Goal: Task Accomplishment & Management: Complete application form

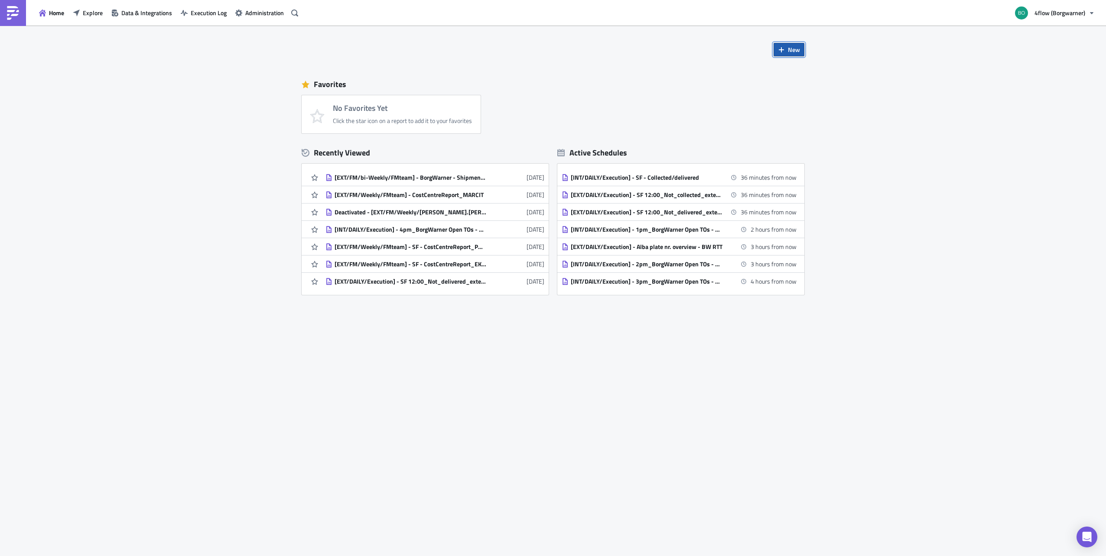
click at [674, 54] on button "New" at bounding box center [788, 49] width 31 height 13
click at [674, 71] on div "Report" at bounding box center [818, 71] width 58 height 9
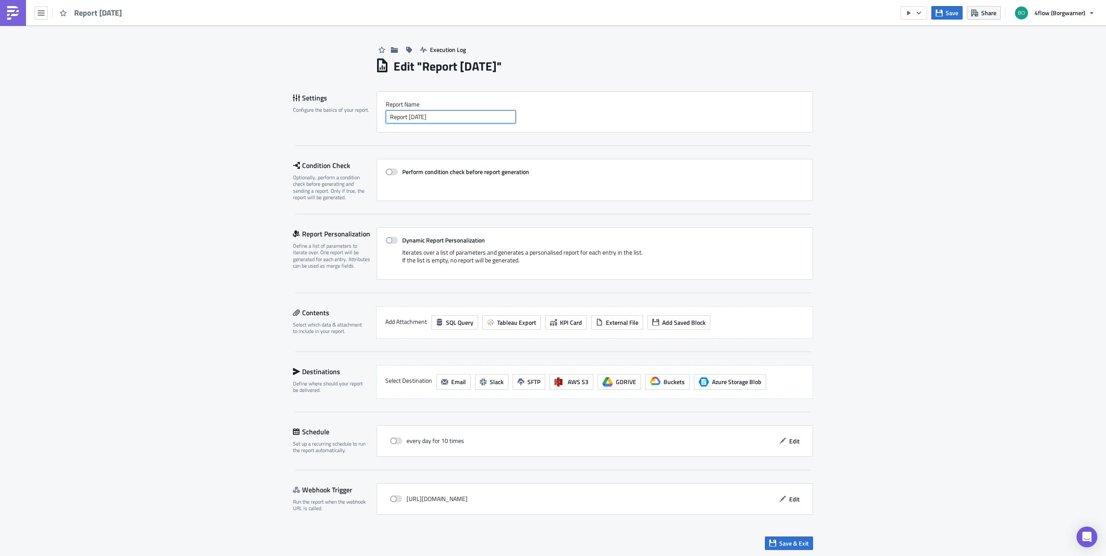
click at [424, 118] on input "Report [DATE]" at bounding box center [451, 116] width 130 height 13
click at [392, 172] on span at bounding box center [392, 172] width 12 height 7
click at [392, 172] on input "Perform condition check before report generation" at bounding box center [390, 172] width 6 height 6
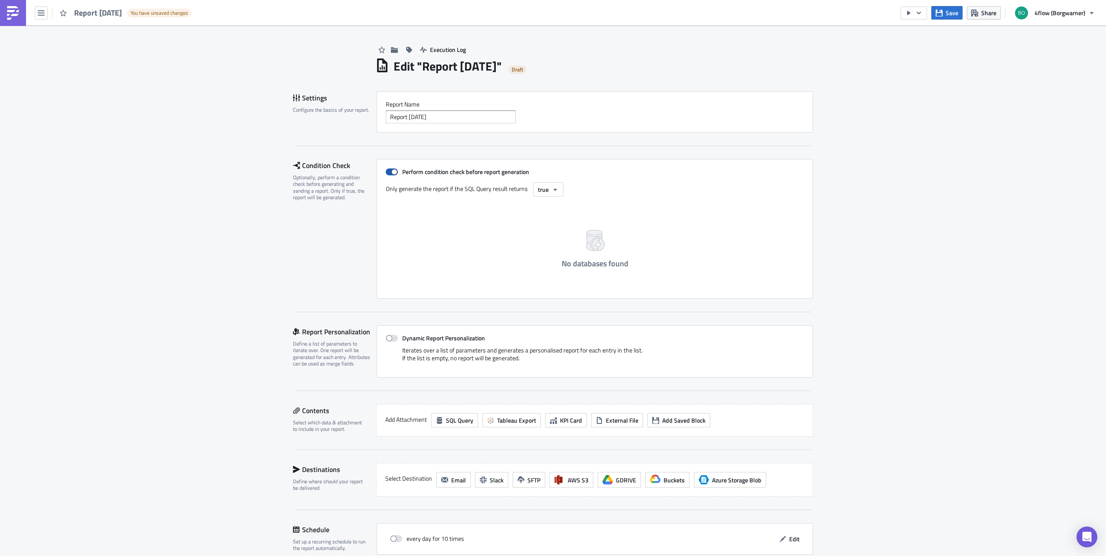
click at [388, 172] on span at bounding box center [392, 172] width 12 height 7
click at [388, 172] on input "Perform condition check before report generation" at bounding box center [390, 172] width 6 height 6
checkbox input "false"
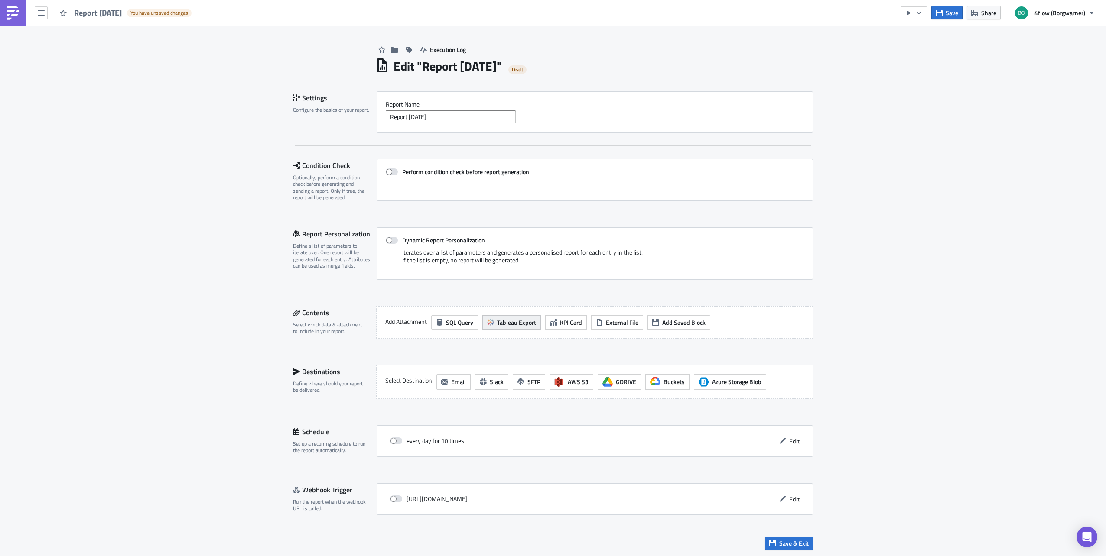
click at [519, 323] on span "Tableau Export" at bounding box center [516, 322] width 39 height 9
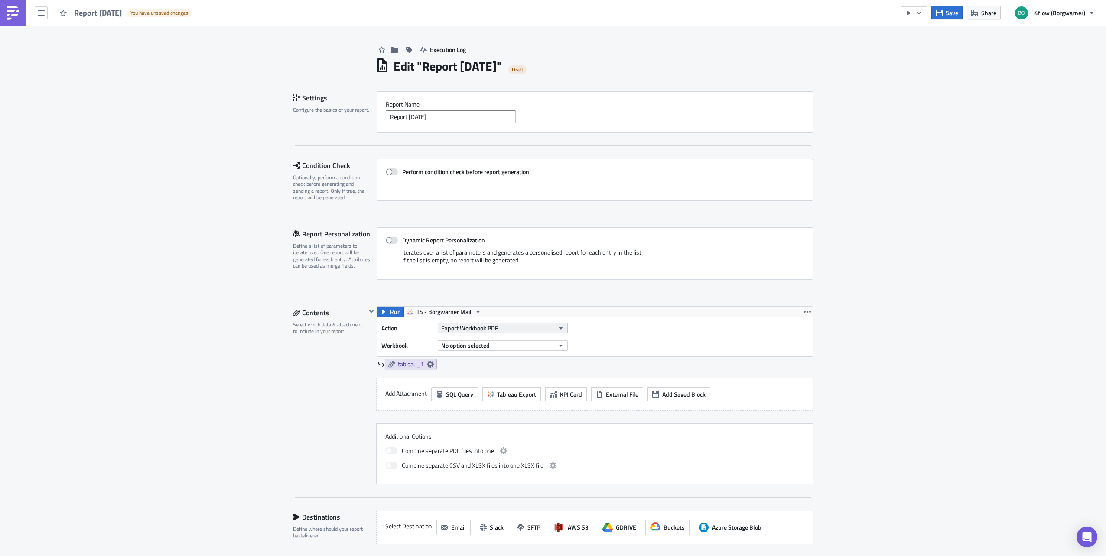
click at [493, 329] on span "Export Workbook PDF" at bounding box center [469, 328] width 57 height 9
click at [490, 344] on div "Export View Excel" at bounding box center [477, 399] width 75 height 9
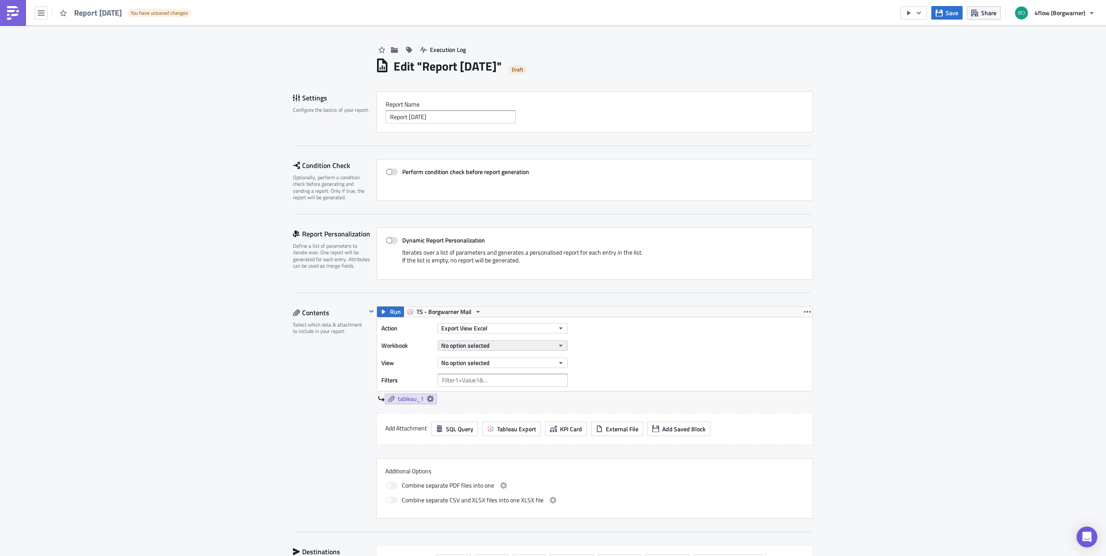
click at [487, 344] on button "No option selected" at bounding box center [503, 346] width 130 height 10
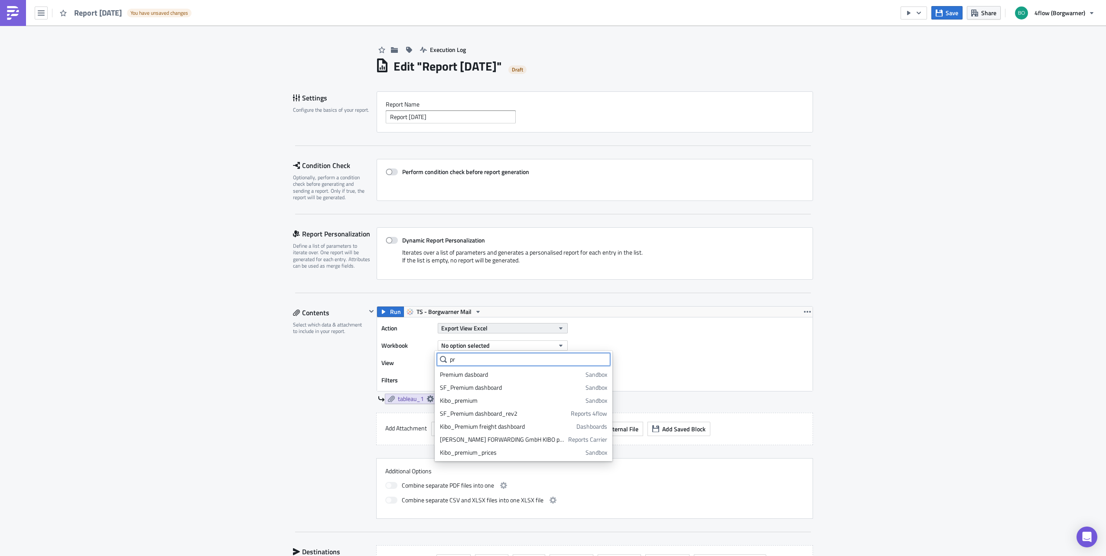
type input "p"
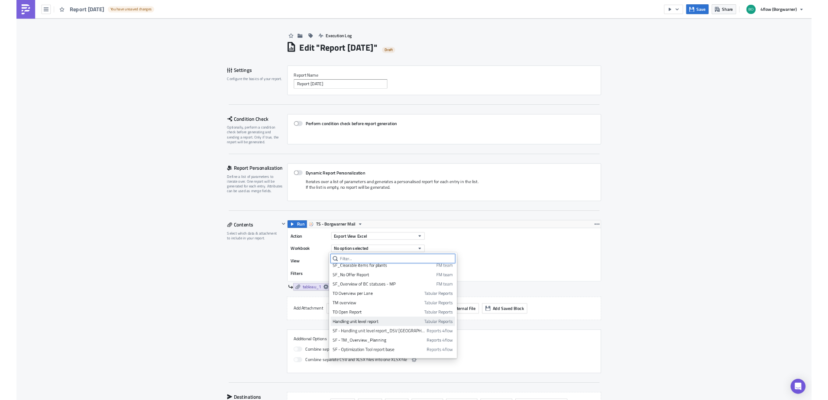
scroll to position [130, 0]
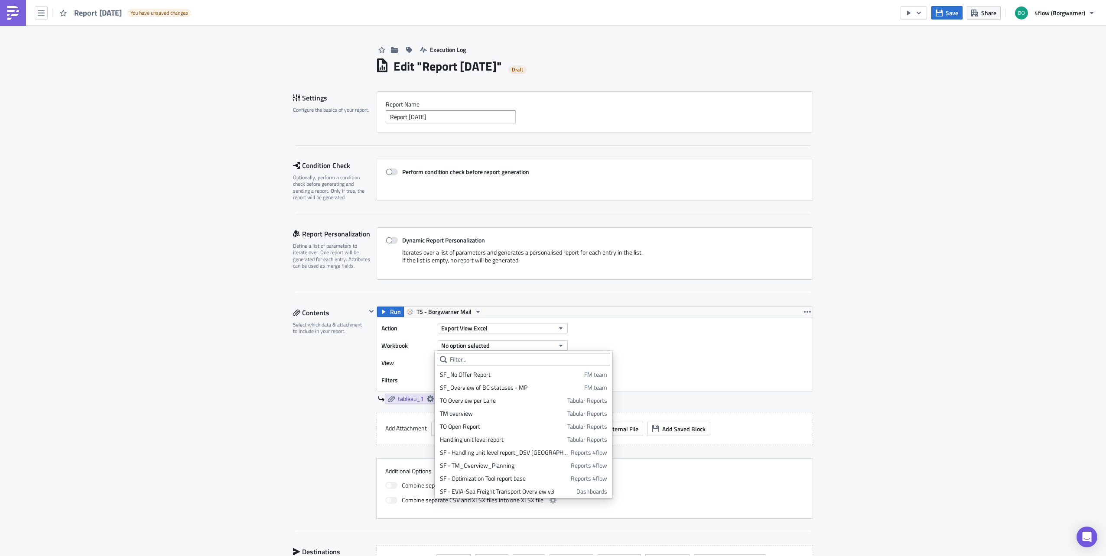
click at [632, 343] on div "Action Export View Excel Workbook No option selected View No option selected Fi…" at bounding box center [594, 355] width 435 height 74
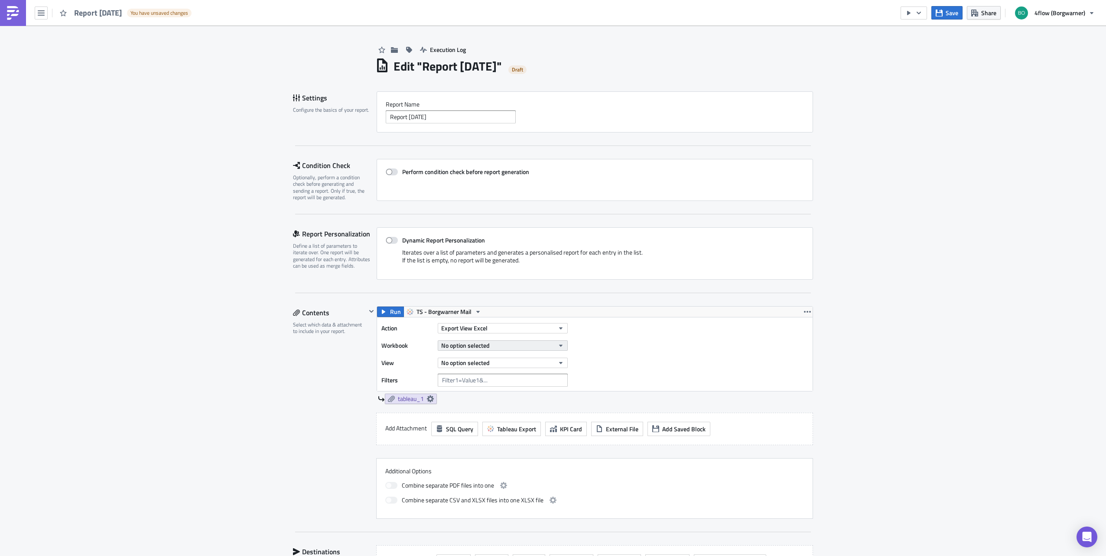
click at [488, 342] on button "No option selected" at bounding box center [503, 346] width 130 height 10
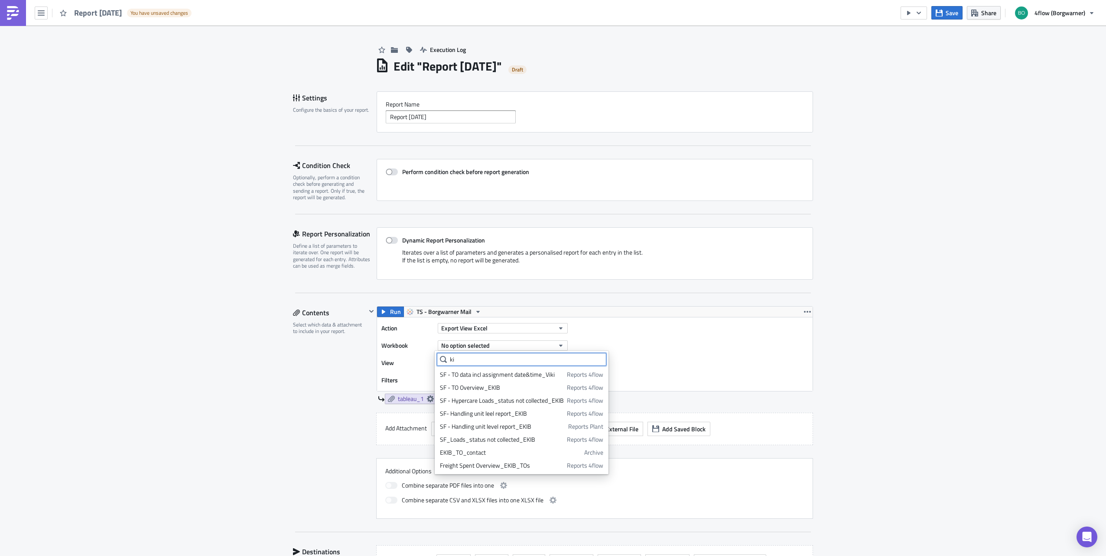
type input "k"
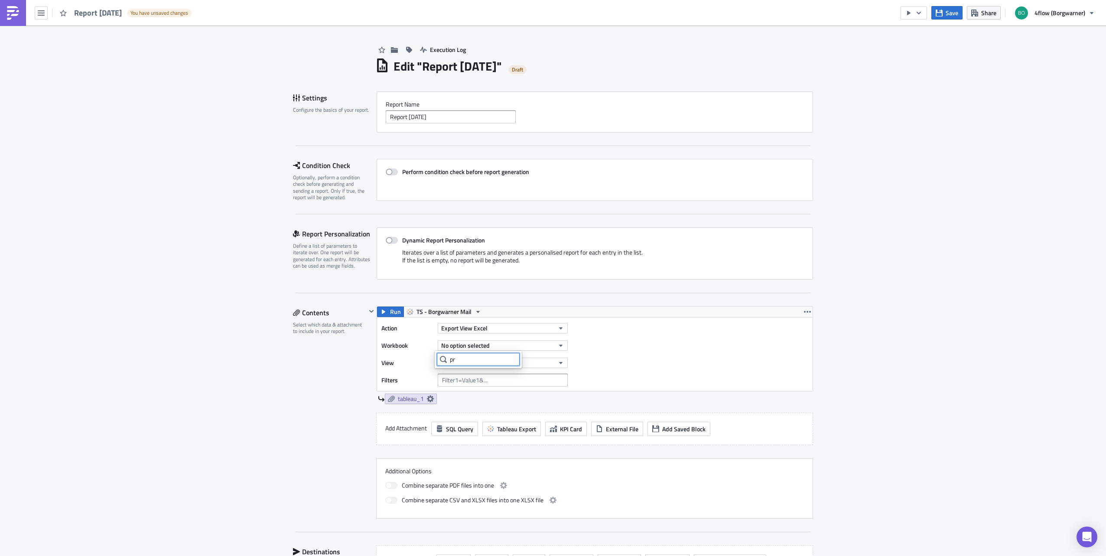
type input "p"
type input "%"
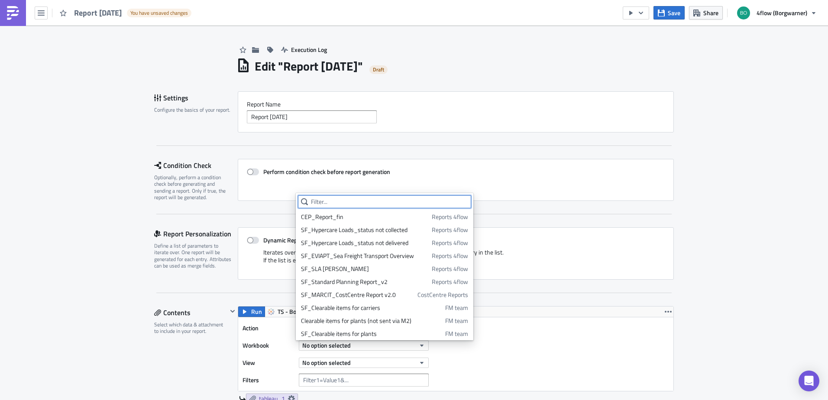
paste input "Kibo_Premium freight dashboard"
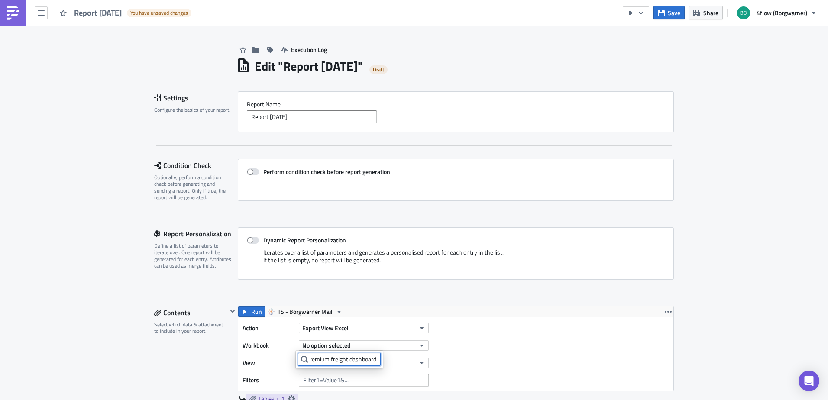
scroll to position [0, 0]
click at [331, 344] on input "Kibo_Premium freight dashboard" at bounding box center [360, 359] width 125 height 13
type input "Kibo_Premium freight dashboard"
click at [337, 344] on div "Kibo_Premium freight dashboard" at bounding box center [343, 374] width 85 height 9
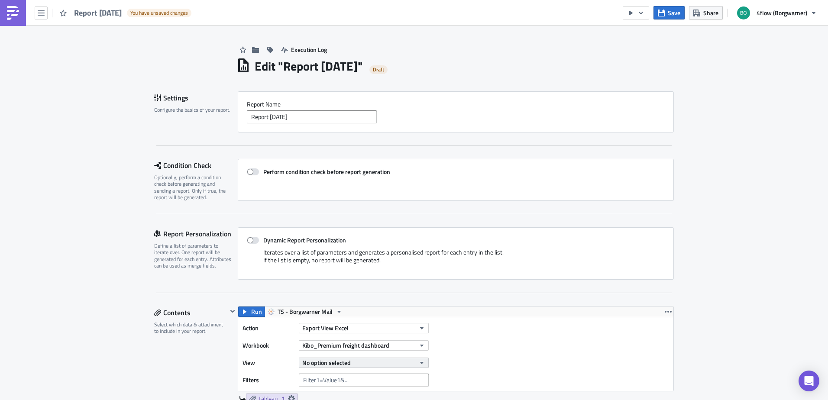
click at [318, 344] on span "No option selected" at bounding box center [326, 362] width 49 height 9
click at [337, 344] on div "Premium_raw_data" at bounding box center [339, 349] width 77 height 9
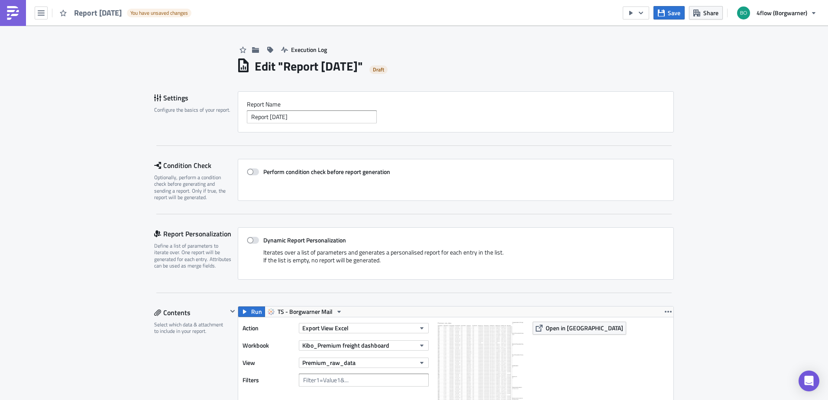
click at [674, 233] on div "Execution Log Edit " Report [DATE] " Draft Settings Configure the basics of you…" at bounding box center [414, 394] width 828 height 737
click at [275, 122] on input "Report [DATE]" at bounding box center [312, 116] width 130 height 13
paste input "Kibo_Premium freight dashboard"
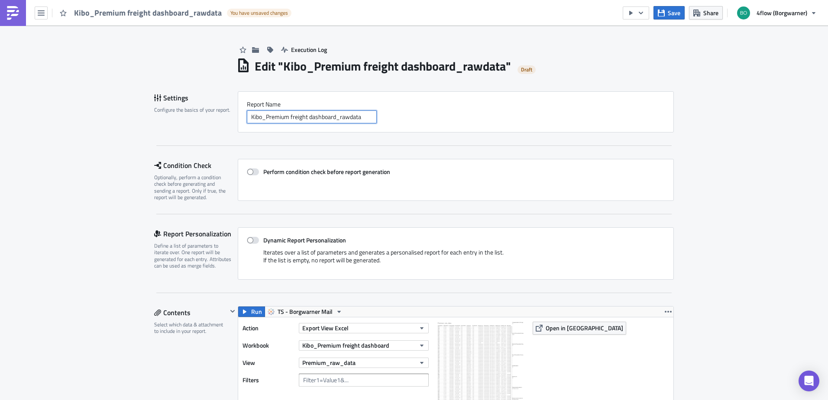
type input "Kibo_Premium freight dashboard_rawdata"
click at [674, 107] on div "Execution Log Edit " Kibo_Premium freight dashboard_rawdata " Draft Settings Co…" at bounding box center [414, 394] width 828 height 737
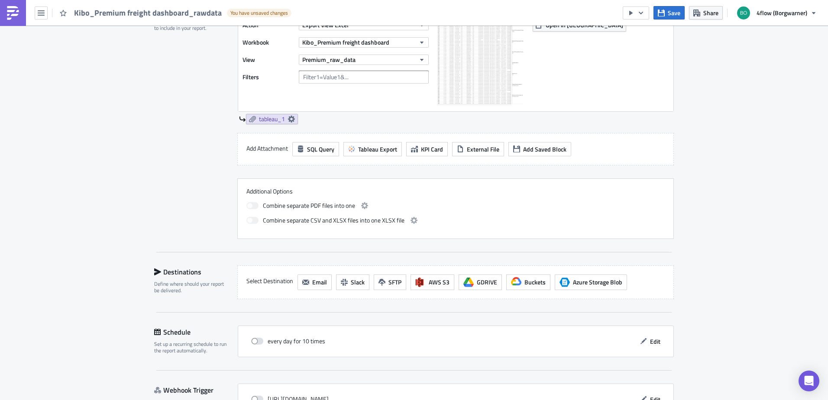
scroll to position [347, 0]
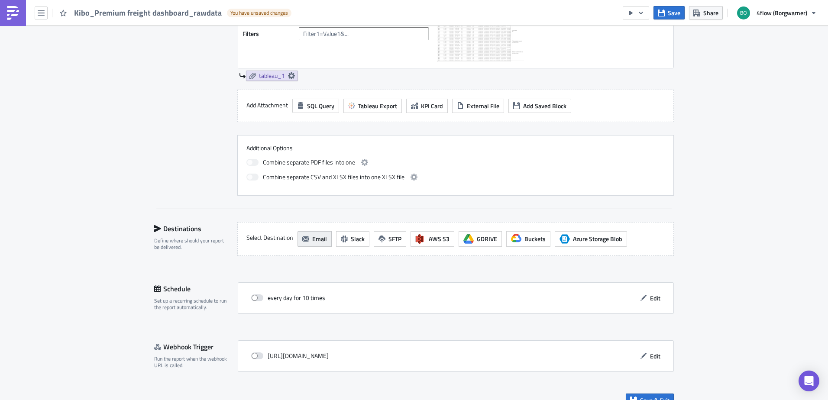
click at [312, 243] on span "Email" at bounding box center [319, 238] width 15 height 9
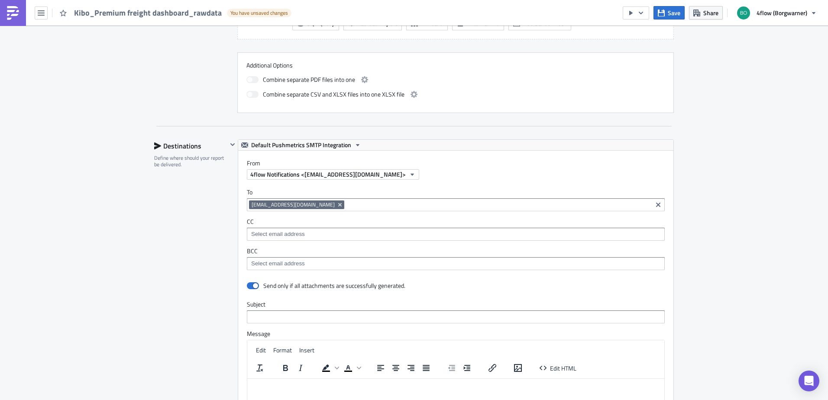
scroll to position [433, 0]
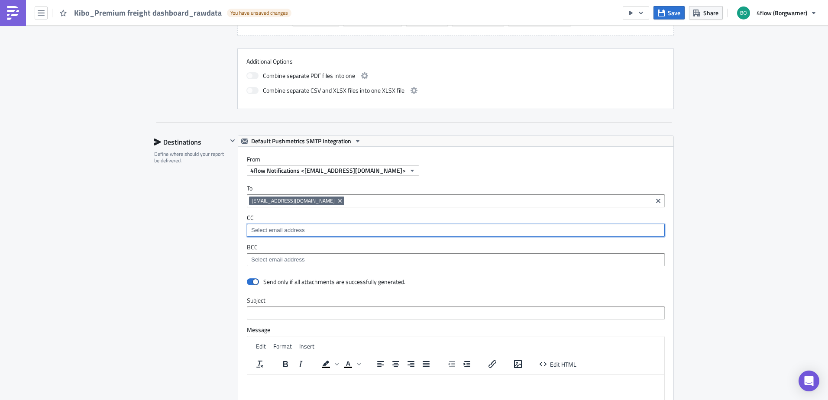
click at [304, 233] on input at bounding box center [455, 230] width 413 height 9
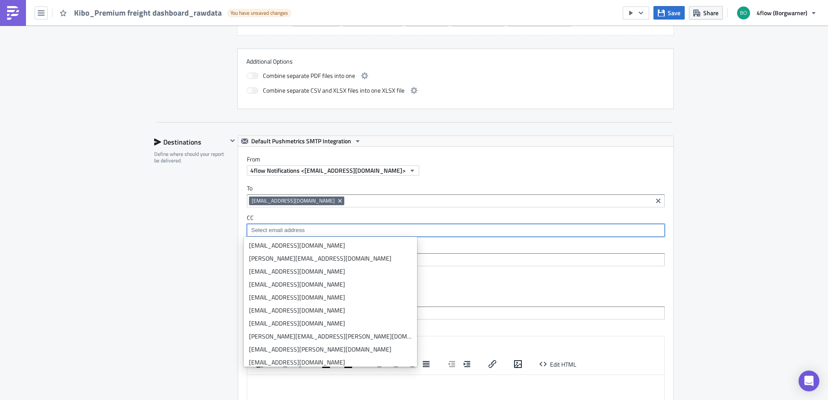
click at [356, 206] on div "[EMAIL_ADDRESS][DOMAIN_NAME]" at bounding box center [449, 202] width 401 height 11
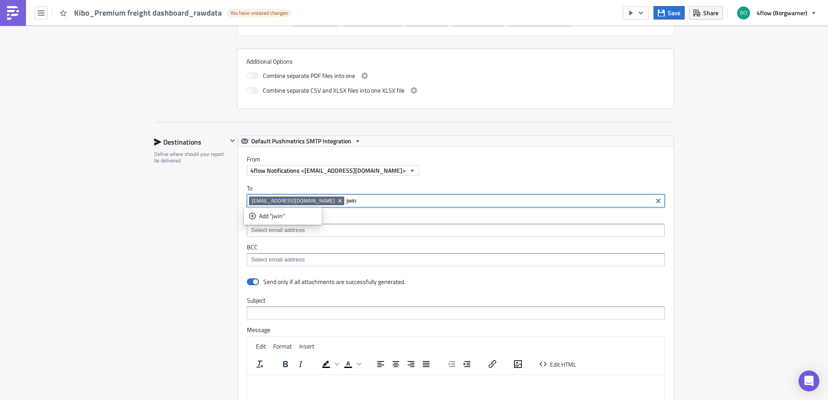
drag, startPoint x: 344, startPoint y: 204, endPoint x: 338, endPoint y: 206, distance: 5.8
click at [347, 204] on input "jwin" at bounding box center [499, 201] width 304 height 9
click at [338, 206] on div "[EMAIL_ADDRESS][DOMAIN_NAME] jwin" at bounding box center [449, 202] width 401 height 11
click at [347, 202] on input "jwin" at bounding box center [499, 201] width 304 height 9
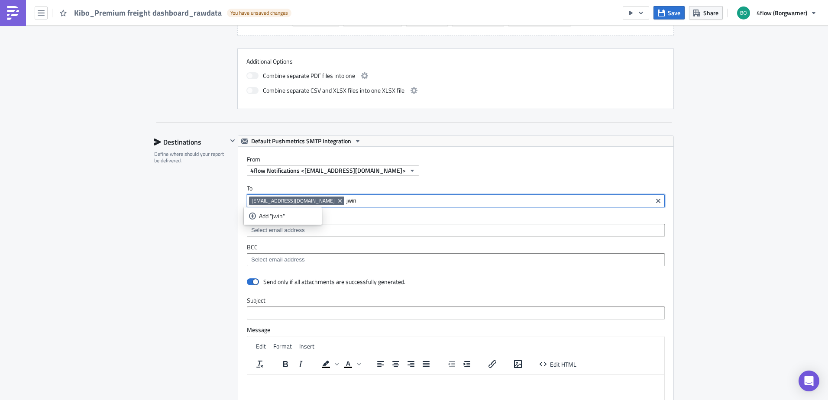
paste input "[PERSON_NAME][EMAIL_ADDRESS][DOMAIN_NAME]"
type input "[EMAIL_ADDRESS][DOMAIN_NAME]"
click at [310, 214] on div "Add "[EMAIL_ADDRESS][DOMAIN_NAME]"" at bounding box center [314, 216] width 111 height 9
type input "rboeck"
click at [262, 219] on div "[EMAIL_ADDRESS][DOMAIN_NAME]" at bounding box center [297, 216] width 96 height 9
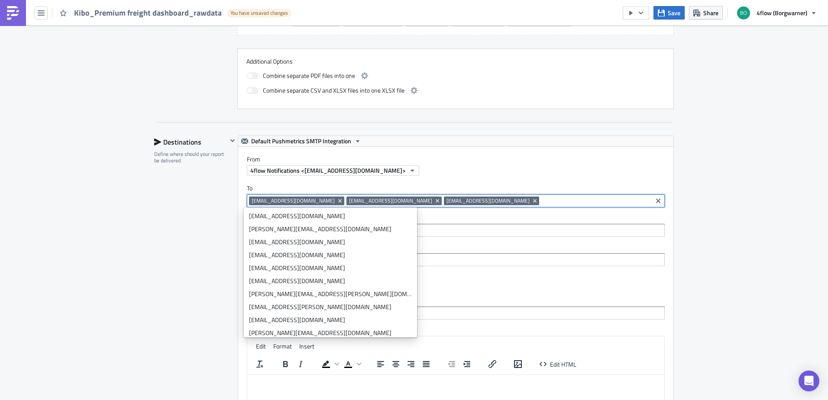
click at [176, 224] on div "Destinations Define where should your report be delivered." at bounding box center [190, 327] width 73 height 382
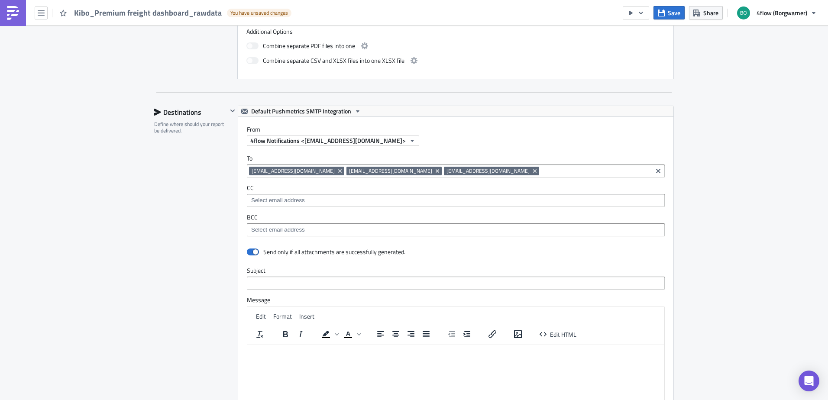
scroll to position [477, 0]
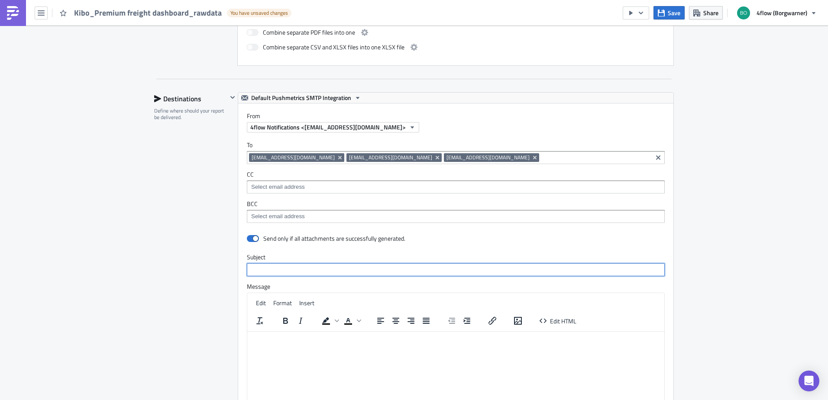
click at [289, 275] on input "text" at bounding box center [456, 269] width 418 height 13
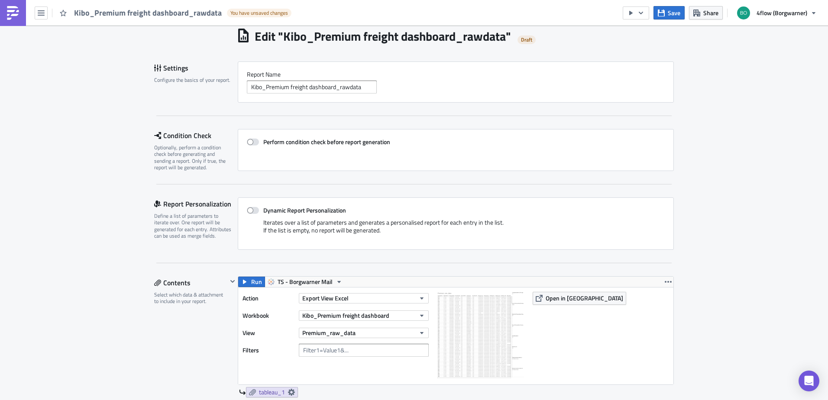
scroll to position [0, 0]
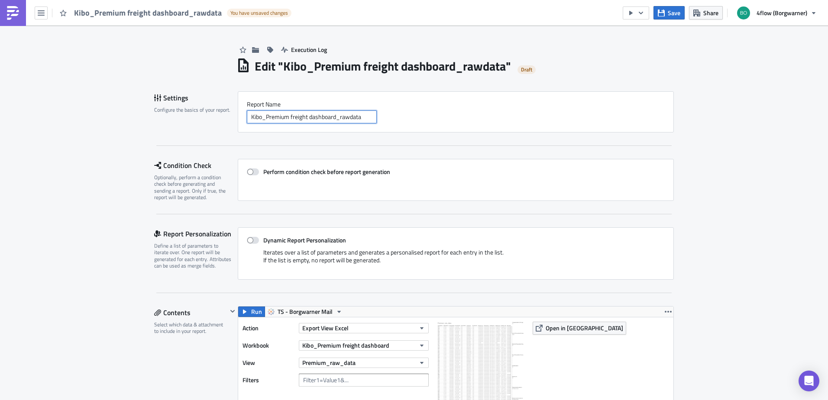
click at [289, 117] on input "Kibo_Premium freight dashboard_rawdata" at bounding box center [312, 116] width 130 height 13
click at [289, 116] on input "Kibo_Premium freight dashboard_rawdata" at bounding box center [312, 116] width 130 height 13
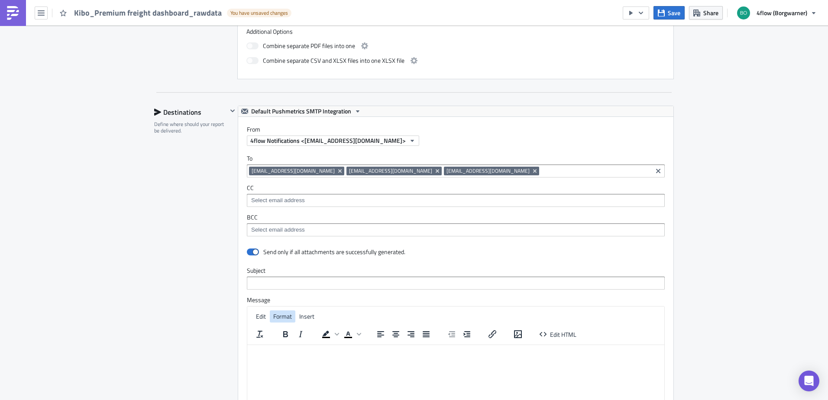
scroll to position [520, 0]
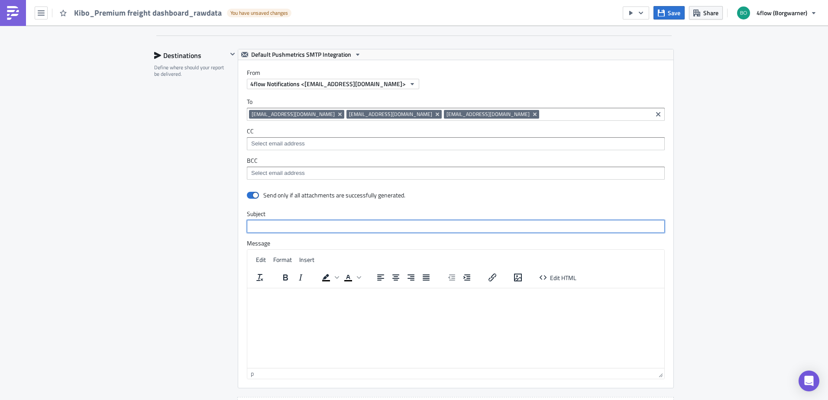
click at [275, 224] on input "text" at bounding box center [456, 226] width 418 height 13
paste input "Kibo_Premium freight dashboard_rawdata"
type input "Kibo_Premium freight dashboard_rawdata"
click at [258, 292] on p "Rich Text Area. Press ALT-0 for help." at bounding box center [456, 295] width 410 height 7
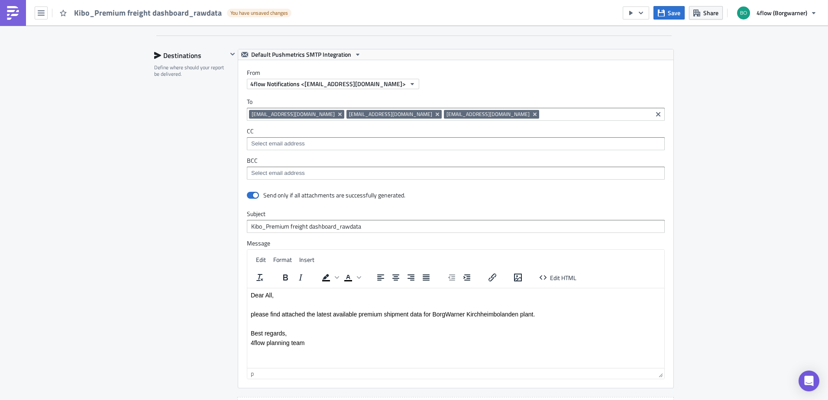
click at [425, 287] on div "Edit Format Insert To open the popup, press Shift+Enter To open the popup, pres…" at bounding box center [455, 269] width 417 height 39
click at [554, 311] on p "please find attached the latest available premium shipment data for BorgWarner …" at bounding box center [456, 314] width 410 height 7
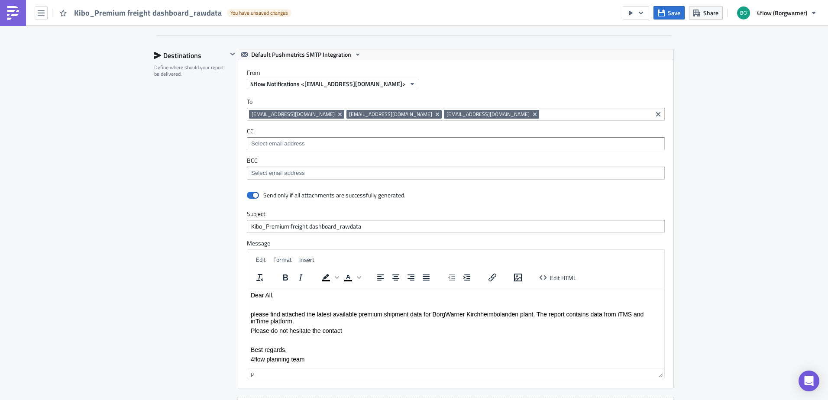
click at [300, 112] on span "[EMAIL_ADDRESS][DOMAIN_NAME]" at bounding box center [293, 114] width 83 height 7
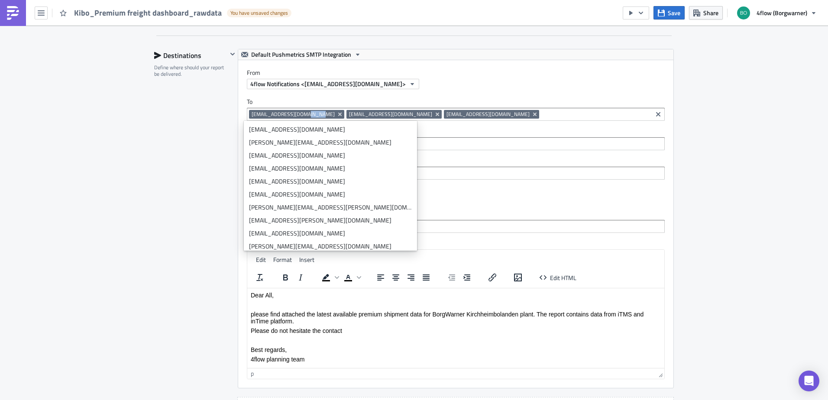
click at [300, 112] on span "[EMAIL_ADDRESS][DOMAIN_NAME]" at bounding box center [293, 114] width 83 height 7
click at [276, 119] on div "[EMAIL_ADDRESS][DOMAIN_NAME] [PERSON_NAME][EMAIL_ADDRESS][DOMAIN_NAME] [EMAIL_A…" at bounding box center [449, 115] width 401 height 11
click at [275, 119] on div "[EMAIL_ADDRESS][DOMAIN_NAME] [PERSON_NAME][EMAIL_ADDRESS][DOMAIN_NAME] [EMAIL_A…" at bounding box center [449, 115] width 401 height 11
click at [276, 118] on span "[EMAIL_ADDRESS][DOMAIN_NAME]" at bounding box center [296, 114] width 95 height 9
click at [279, 114] on span "[EMAIL_ADDRESS][DOMAIN_NAME]" at bounding box center [293, 114] width 83 height 7
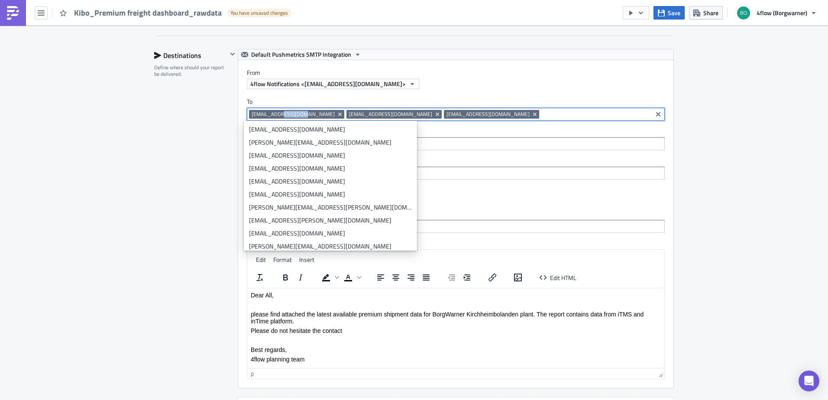
click at [279, 114] on span "[EMAIL_ADDRESS][DOMAIN_NAME]" at bounding box center [293, 114] width 83 height 7
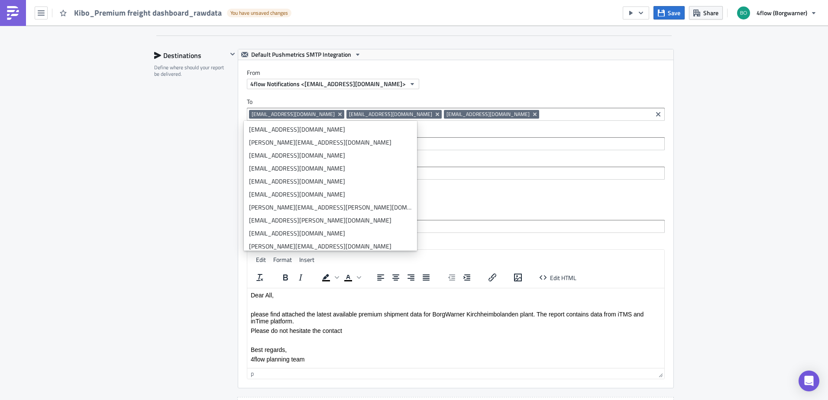
drag, startPoint x: 250, startPoint y: 114, endPoint x: 322, endPoint y: 111, distance: 72.4
click at [322, 111] on span "[EMAIL_ADDRESS][DOMAIN_NAME]" at bounding box center [293, 114] width 83 height 7
click at [354, 335] on body "Dear All, please find attached the latest available premium shipment data for B…" at bounding box center [456, 327] width 410 height 71
click at [352, 330] on p "Please do not hesitate the contact" at bounding box center [456, 330] width 410 height 7
drag, startPoint x: 153, startPoint y: 269, endPoint x: 143, endPoint y: 260, distance: 13.8
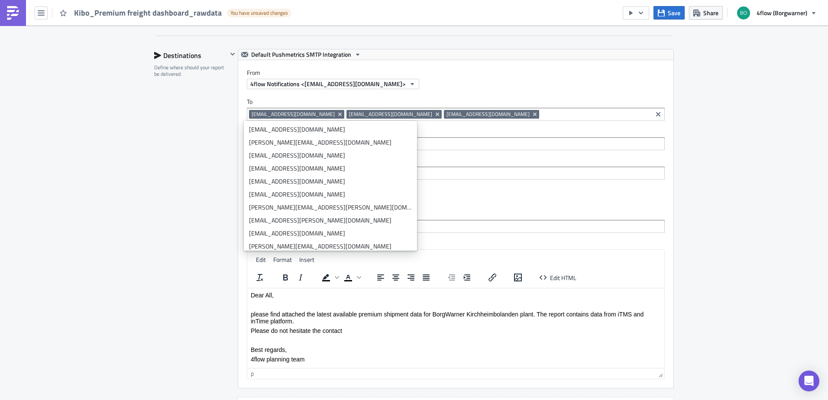
click at [154, 269] on div "Destinations Define where should your report be delivered." at bounding box center [190, 240] width 73 height 382
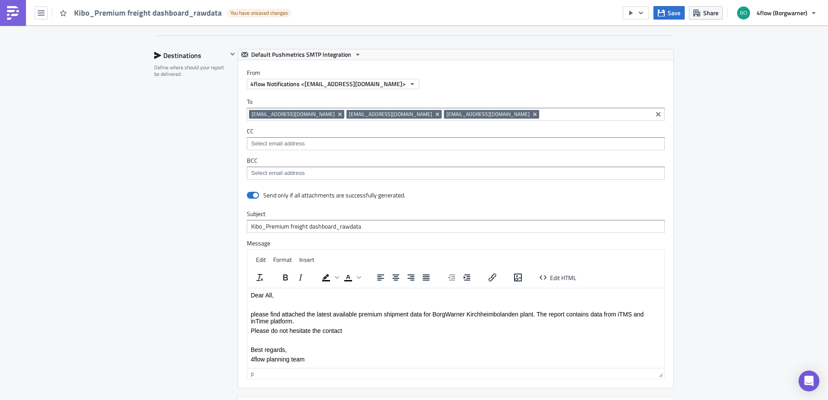
click at [350, 332] on p "Please do not hesitate the contact" at bounding box center [456, 330] width 410 height 7
drag, startPoint x: 372, startPoint y: 322, endPoint x: 557, endPoint y: 340, distance: 185.4
click at [557, 340] on body "Dear All, please find attached the latest available premium shipment data for B…" at bounding box center [456, 327] width 410 height 71
click at [557, 340] on p "Rich Text Area. Press ALT-0 for help." at bounding box center [456, 340] width 410 height 7
click at [542, 318] on p "please find attached the latest available premium shipment data for BorgWarner …" at bounding box center [456, 318] width 410 height 14
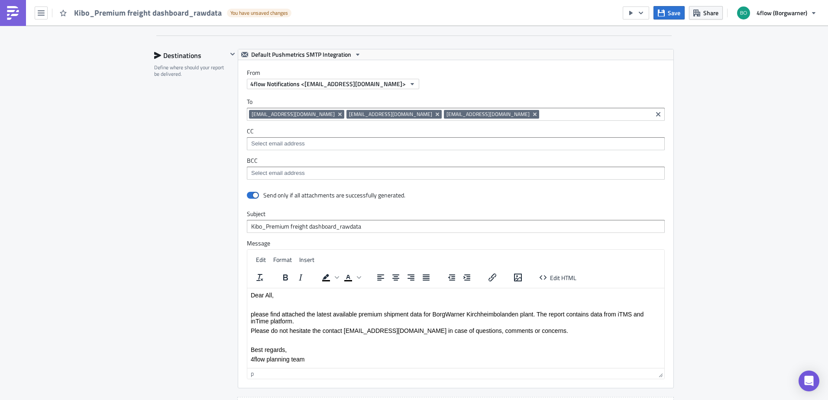
drag, startPoint x: 566, startPoint y: 308, endPoint x: 626, endPoint y: 326, distance: 62.6
click at [626, 326] on body "Dear All, please find attached the latest available premium shipment data for B…" at bounding box center [456, 327] width 410 height 71
click at [303, 323] on p "please find attached the latest available premium shipment data for BorgWarner …" at bounding box center [456, 318] width 410 height 14
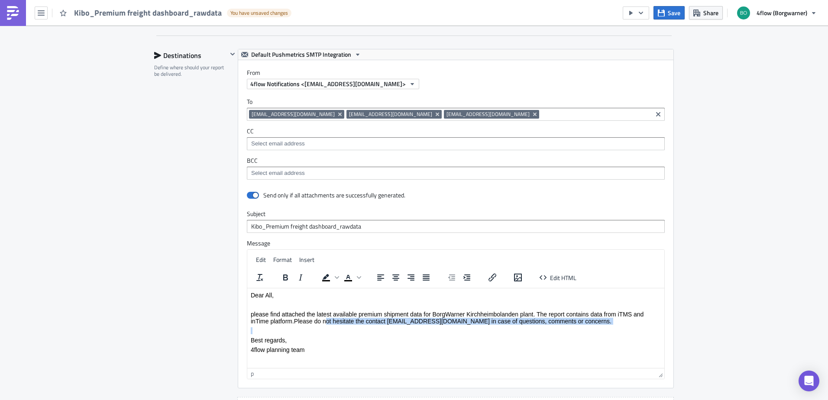
drag, startPoint x: 327, startPoint y: 318, endPoint x: 610, endPoint y: 326, distance: 283.4
click at [610, 326] on body "Dear All, please find attached the latest available premium shipment data for B…" at bounding box center [456, 323] width 410 height 62
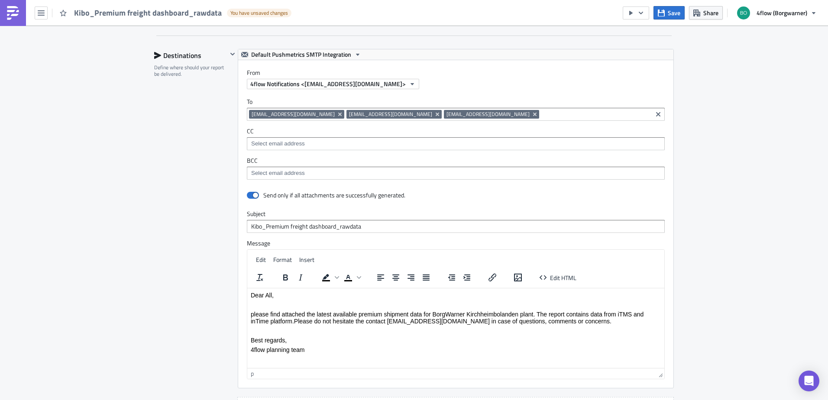
click at [312, 344] on html "Dear All, please find attached the latest available premium shipment data for B…" at bounding box center [455, 322] width 417 height 68
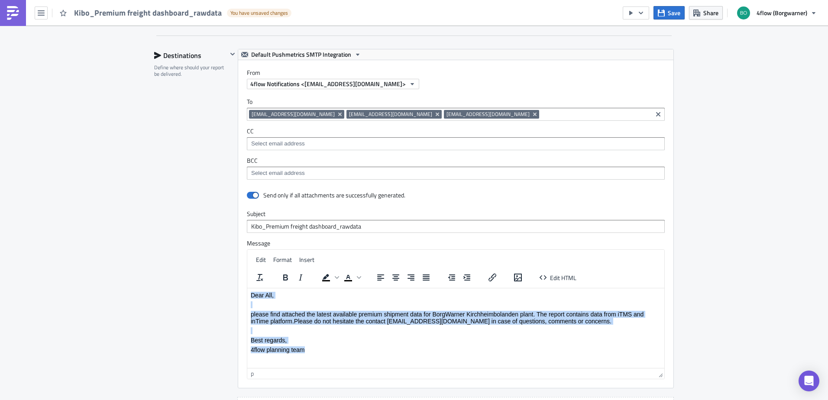
drag, startPoint x: 318, startPoint y: 351, endPoint x: 210, endPoint y: 288, distance: 126.0
click at [247, 288] on html "Dear All, please find attached the latest available premium shipment data for B…" at bounding box center [455, 322] width 417 height 68
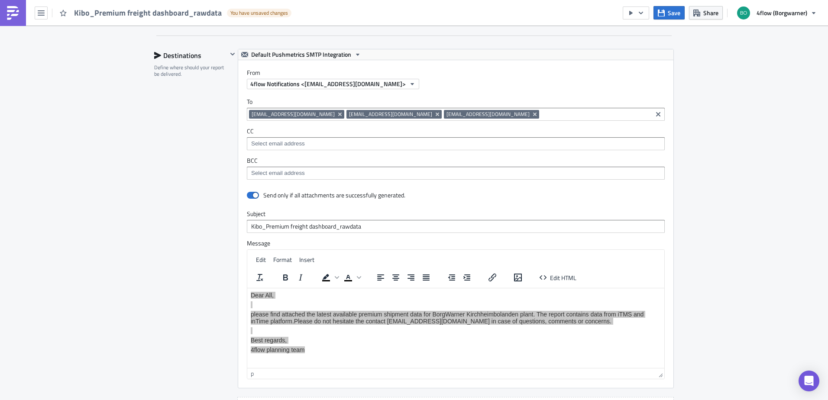
click at [156, 305] on div "Destinations Define where should your report be delivered." at bounding box center [190, 240] width 73 height 382
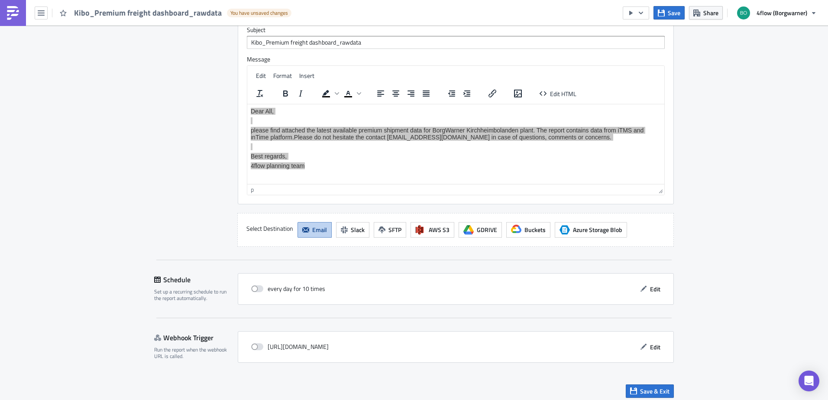
scroll to position [709, 0]
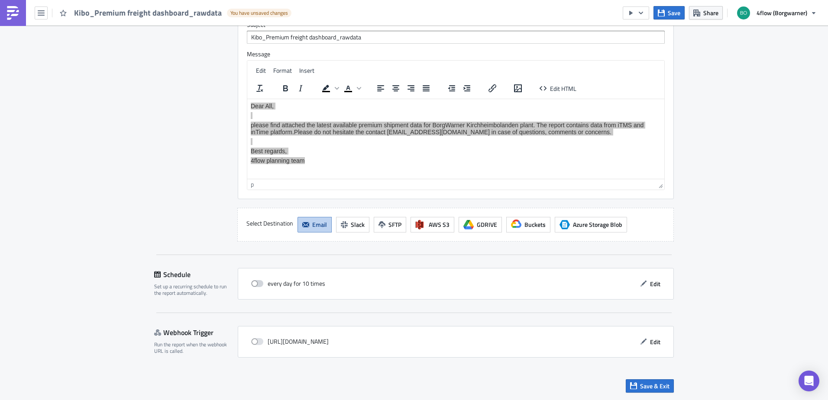
click at [257, 283] on span at bounding box center [257, 283] width 12 height 7
click at [257, 283] on input "checkbox" at bounding box center [256, 284] width 6 height 6
checkbox input "true"
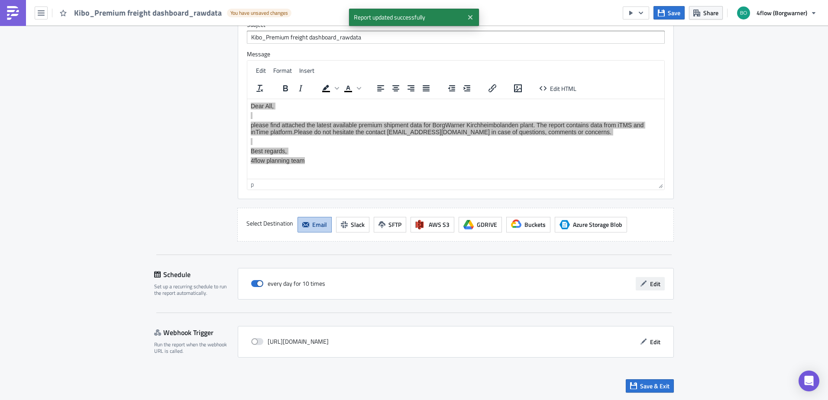
click at [644, 284] on button "Edit" at bounding box center [650, 283] width 29 height 13
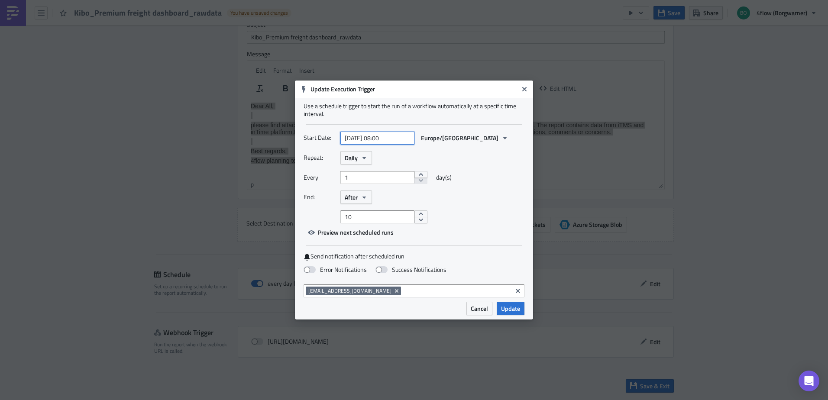
select select "7"
select select "2025"
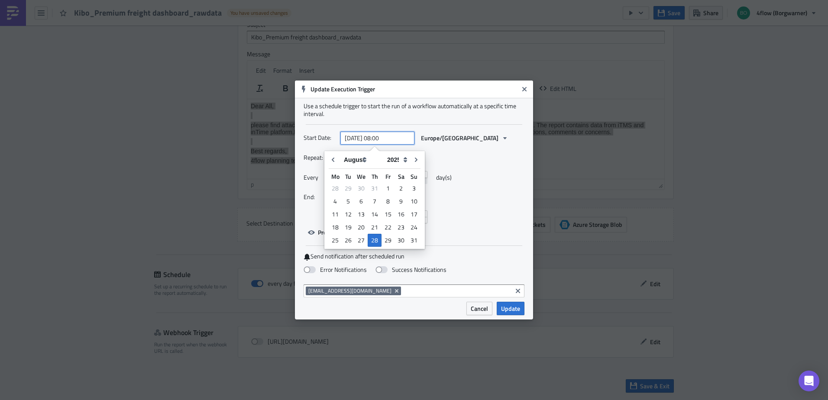
click at [398, 134] on input "[DATE] 08:00" at bounding box center [378, 138] width 74 height 13
click at [415, 159] on icon "Go to next month" at bounding box center [416, 160] width 3 height 4
type input "[DATE] 08:00"
select select "8"
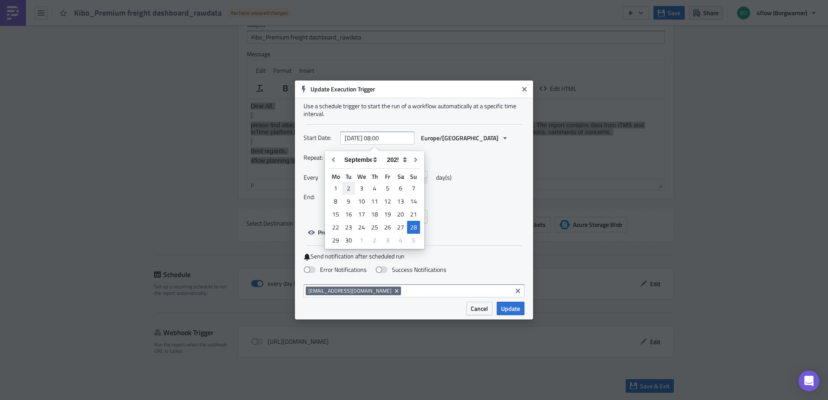
click at [353, 188] on div "2" at bounding box center [348, 188] width 13 height 12
type input "[DATE] 08:00"
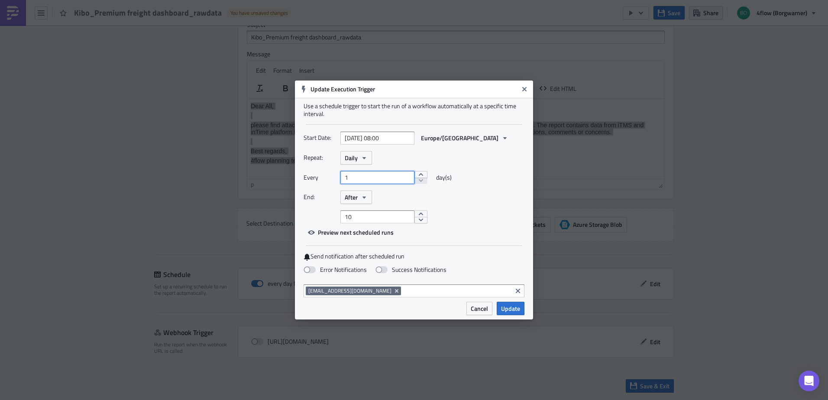
click at [361, 177] on input "1" at bounding box center [378, 177] width 74 height 13
click at [362, 159] on icon "button" at bounding box center [364, 158] width 7 height 7
click at [371, 199] on div "Weekly" at bounding box center [382, 199] width 72 height 9
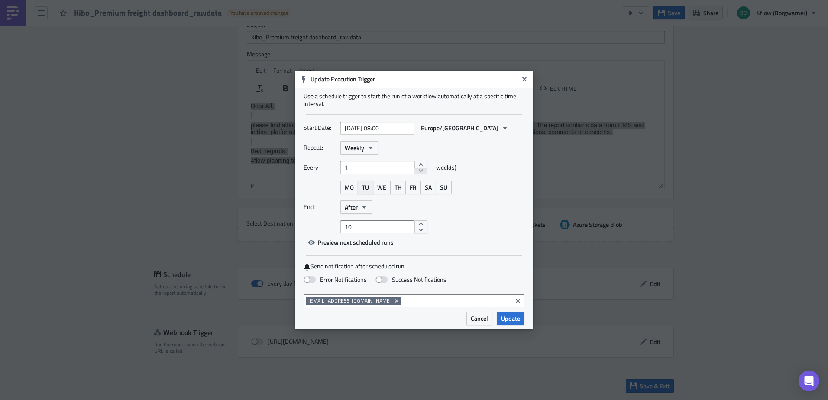
click at [366, 189] on span "TU" at bounding box center [365, 187] width 7 height 9
click at [367, 208] on icon "button" at bounding box center [364, 207] width 7 height 7
click at [374, 221] on div "Never" at bounding box center [382, 222] width 72 height 9
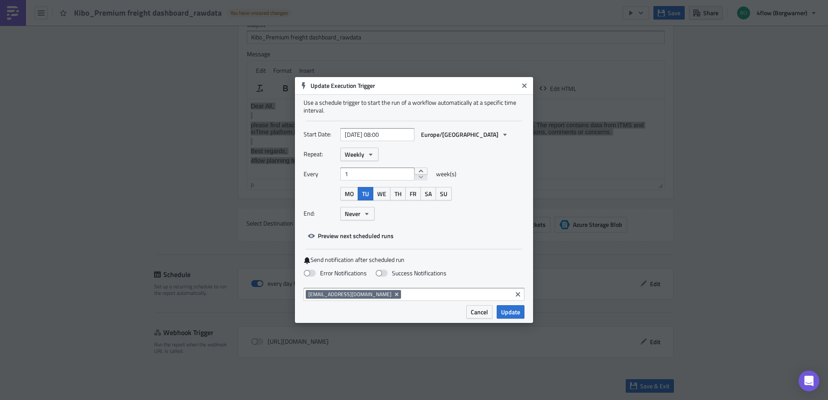
click at [465, 213] on div "End: Never" at bounding box center [414, 213] width 221 height 13
click at [502, 135] on icon "button" at bounding box center [505, 134] width 7 height 7
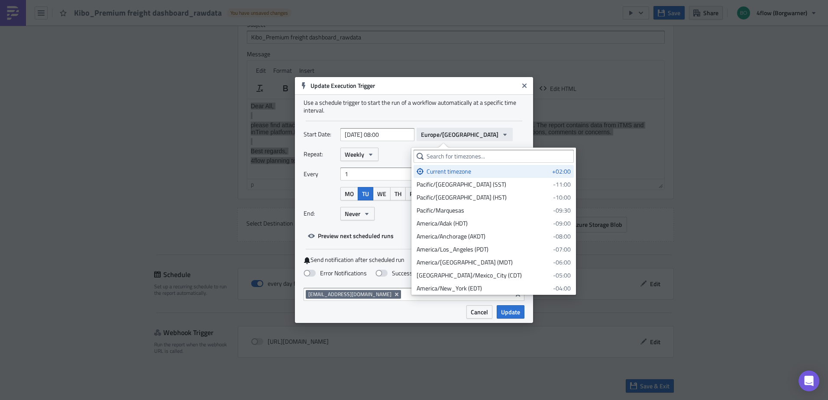
click at [503, 135] on icon "button" at bounding box center [504, 134] width 3 height 2
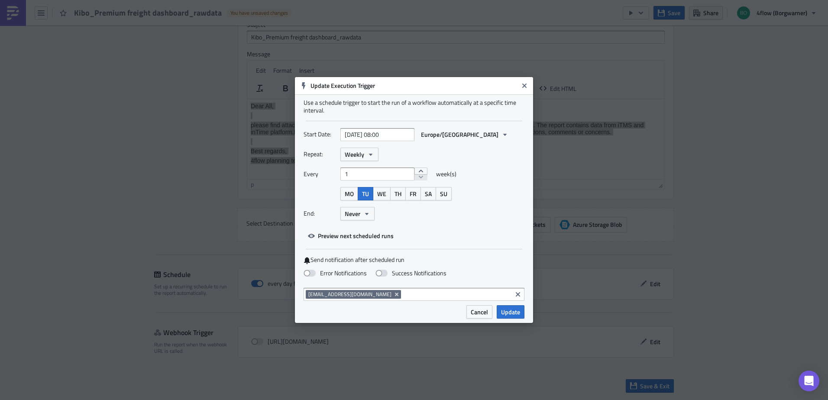
click at [513, 156] on div "Repeat: Weekly" at bounding box center [414, 154] width 221 height 13
select select "8"
select select "2025"
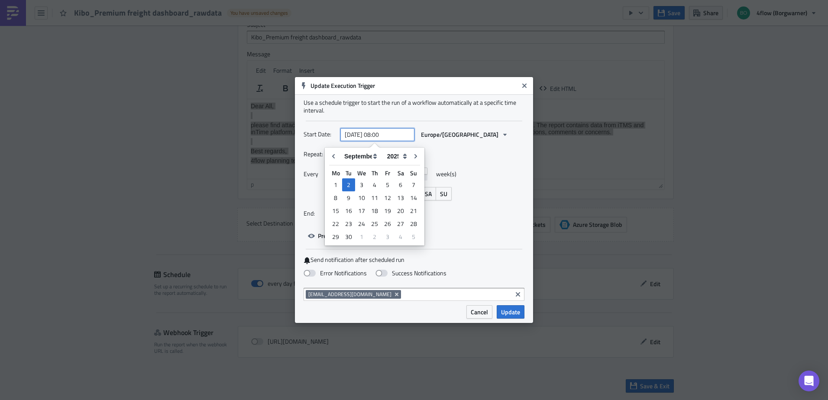
click at [384, 133] on input "[DATE] 08:00" at bounding box center [378, 134] width 74 height 13
type input "[DATE] 06:00"
click at [464, 167] on div "Repeat: Weekly Every 1 week(s) MO TU WE TH FR SA SU End: Never" at bounding box center [414, 187] width 221 height 79
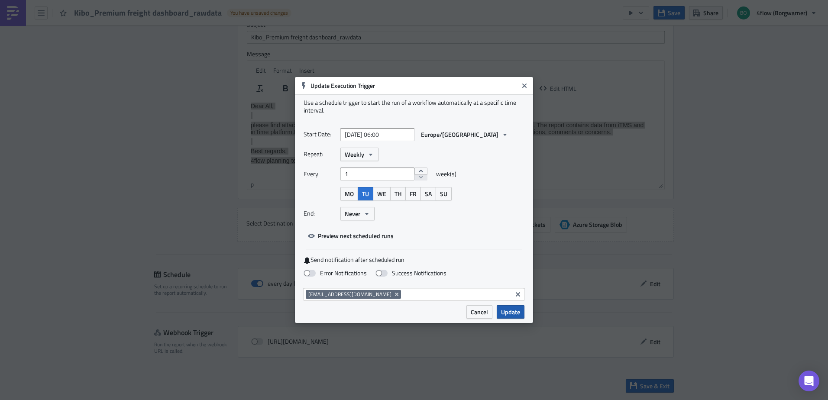
click at [512, 309] on span "Update" at bounding box center [510, 312] width 19 height 9
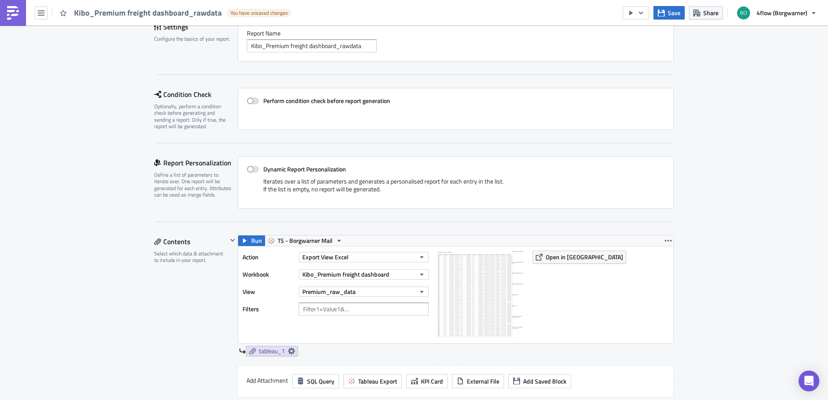
scroll to position [0, 0]
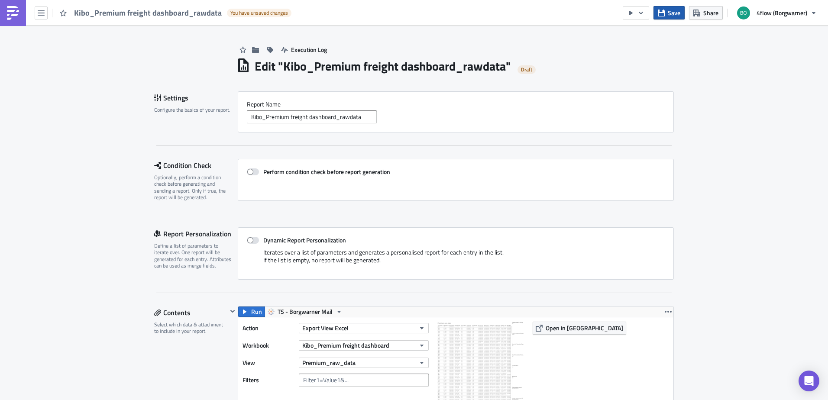
click at [674, 15] on span "Save" at bounding box center [674, 12] width 13 height 9
